Goal: Transaction & Acquisition: Purchase product/service

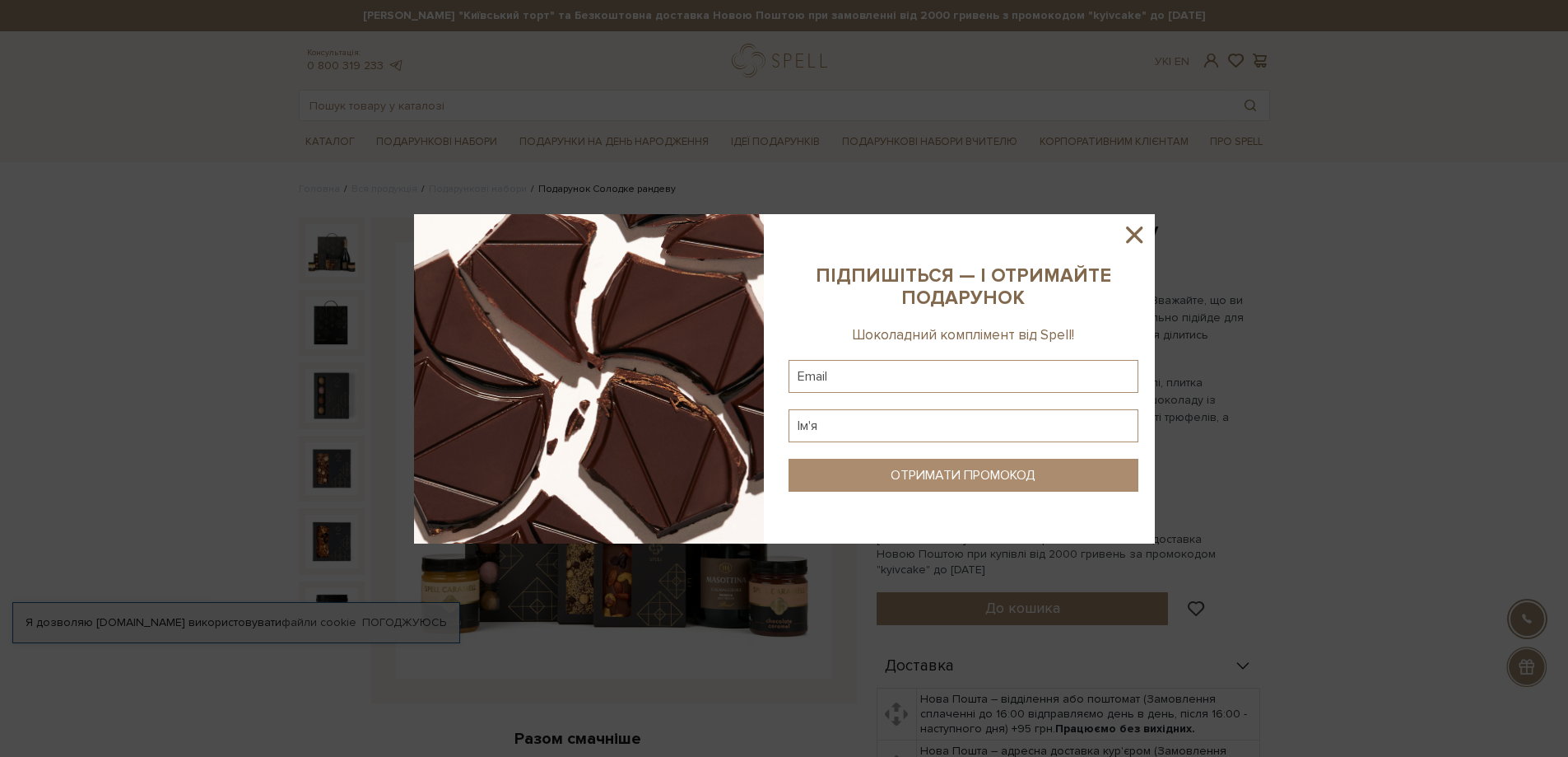
click at [1133, 230] on icon at bounding box center [1135, 235] width 28 height 28
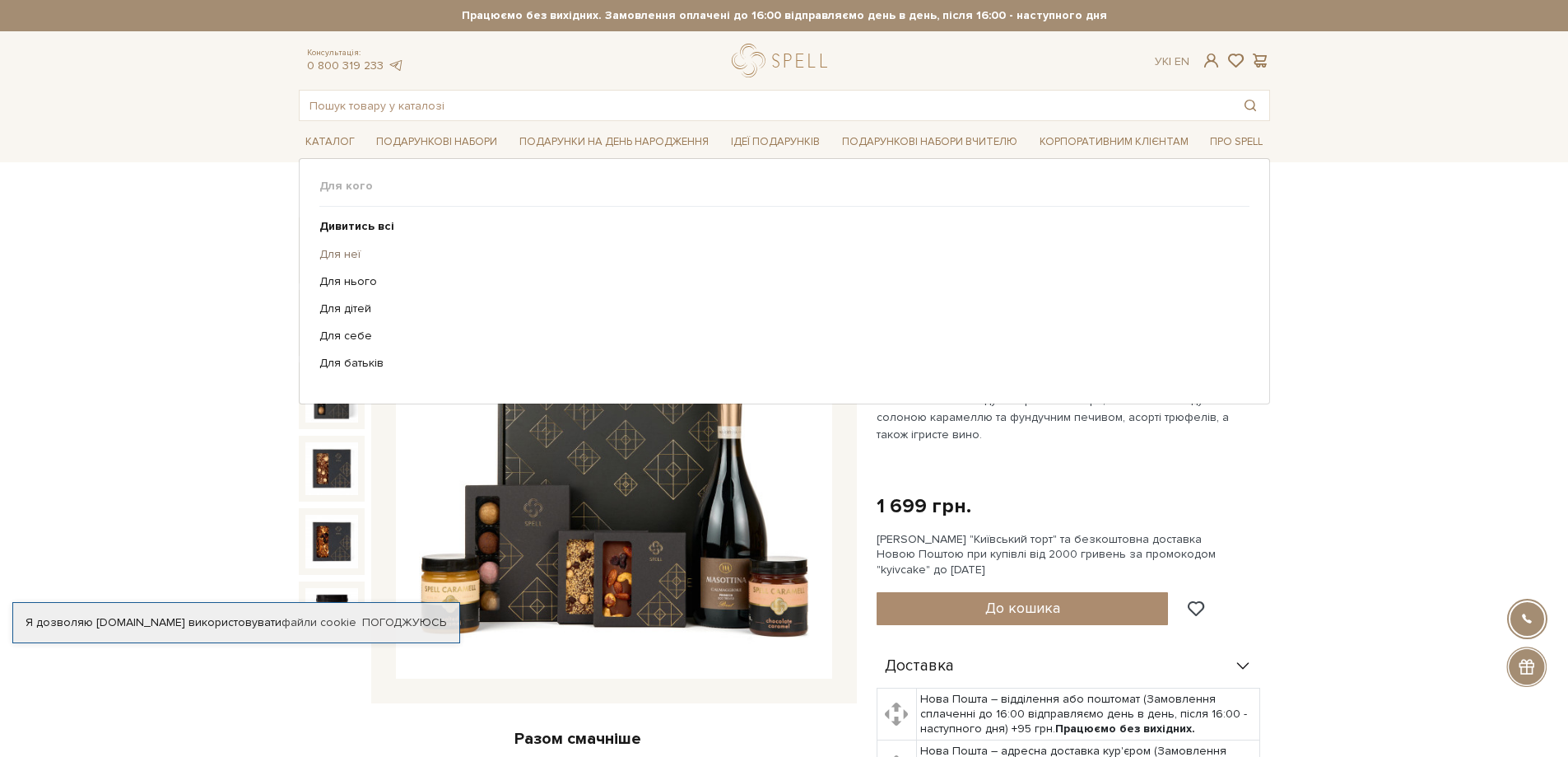
click at [337, 254] on link "Для неї" at bounding box center [778, 255] width 917 height 15
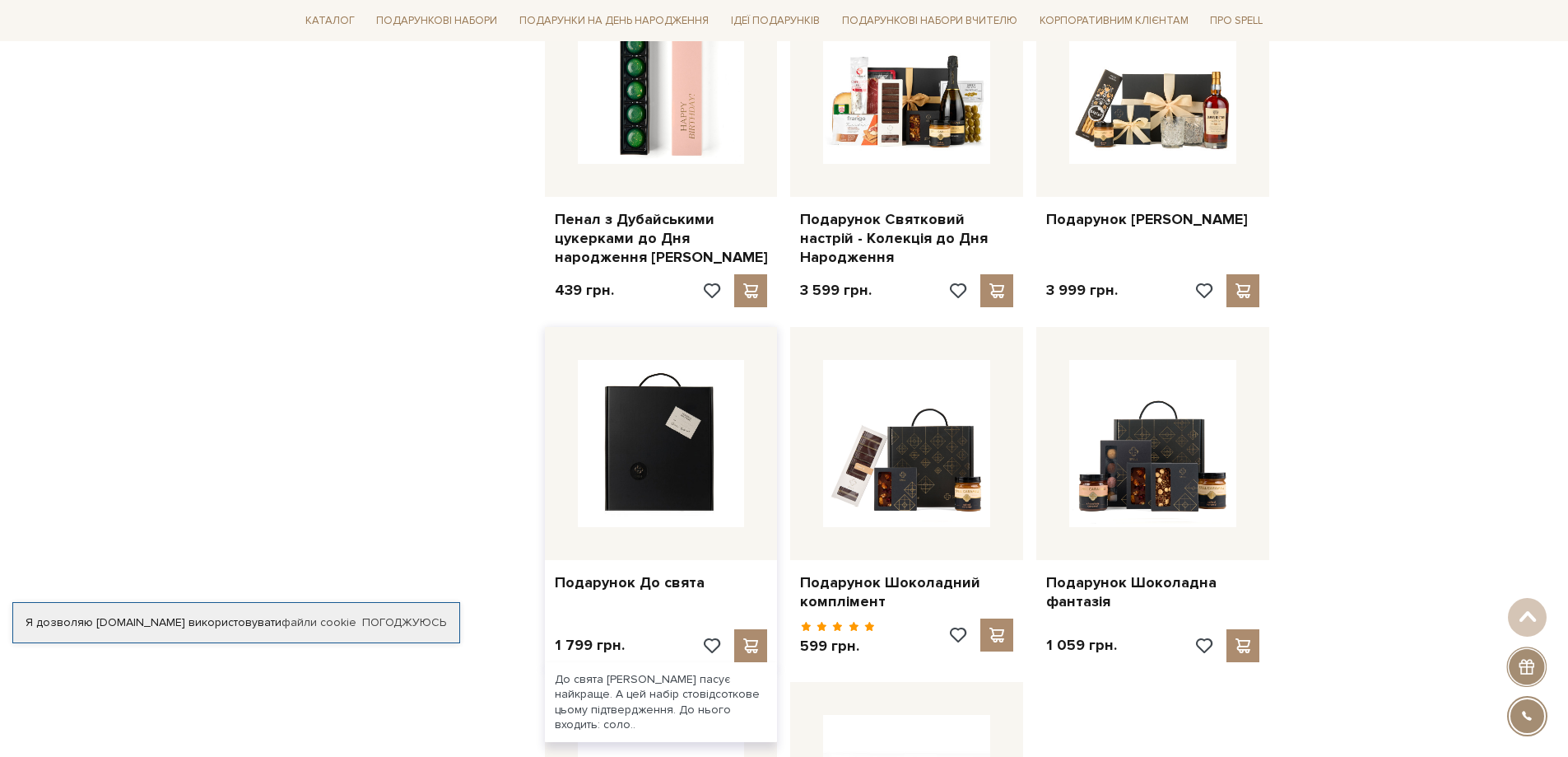
scroll to position [1070, 0]
